Goal: Information Seeking & Learning: Learn about a topic

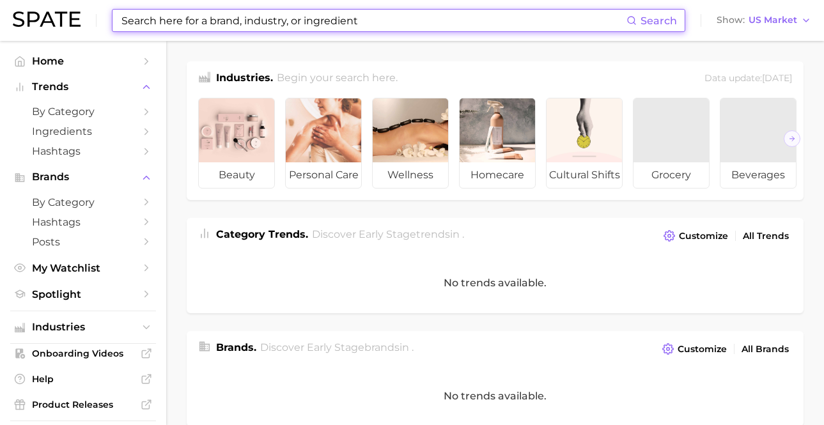
click at [327, 20] on input at bounding box center [373, 21] width 507 height 22
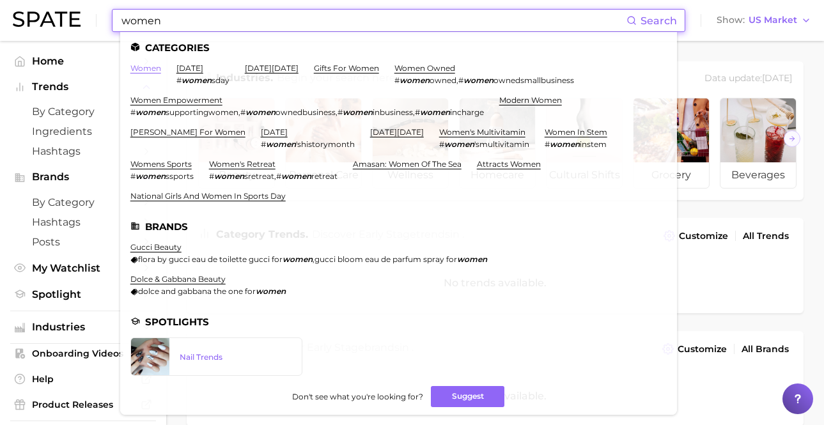
type input "women"
click at [146, 67] on link "women" at bounding box center [145, 68] width 31 height 10
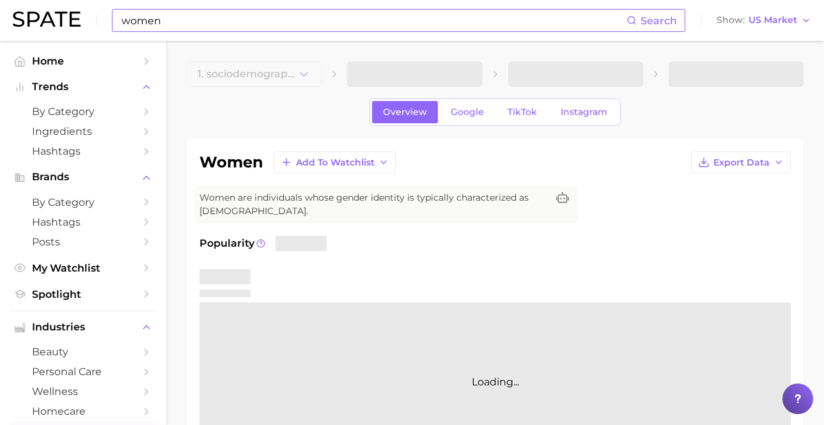
click at [183, 19] on input "women" at bounding box center [373, 21] width 507 height 22
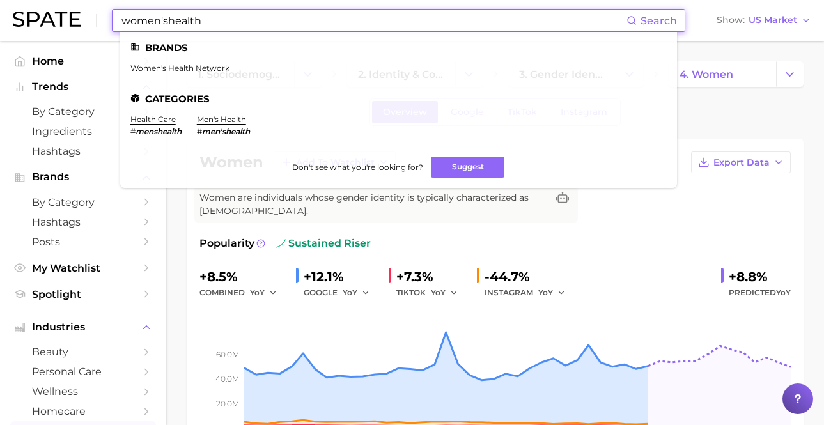
click at [167, 19] on input "women'shealth" at bounding box center [373, 21] width 507 height 22
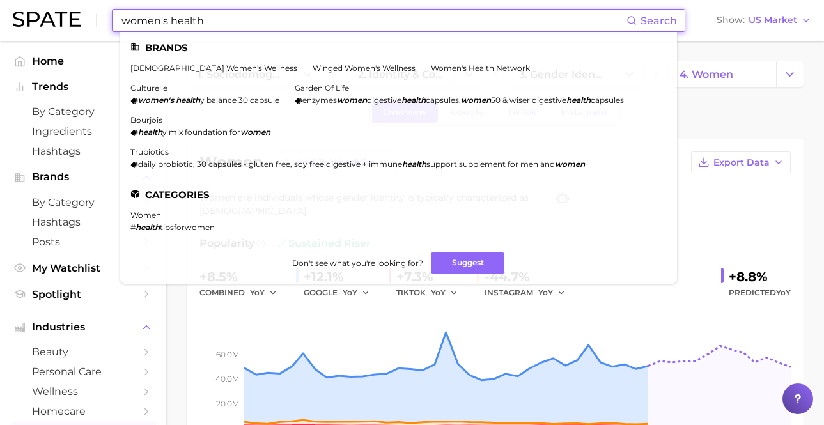
click at [221, 23] on input "women's health" at bounding box center [373, 21] width 507 height 22
click at [171, 23] on input "women's health" at bounding box center [373, 21] width 507 height 22
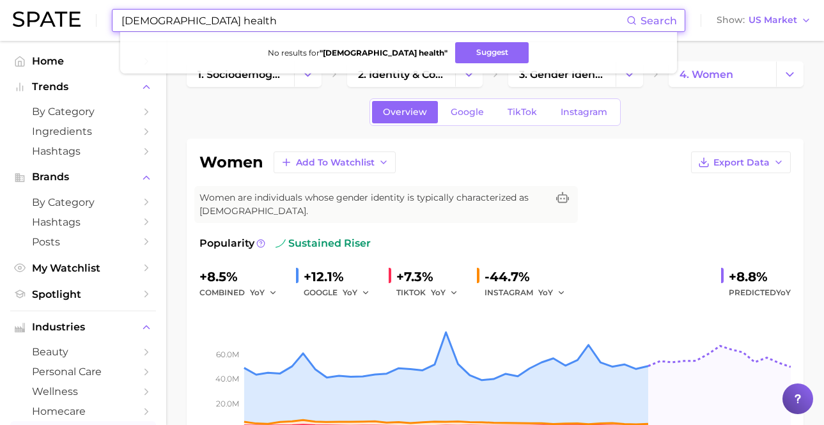
type input "[DEMOGRAPHIC_DATA] health"
click at [285, 109] on div "Overview Google TikTok Instagram" at bounding box center [495, 113] width 617 height 28
